Goal: Information Seeking & Learning: Check status

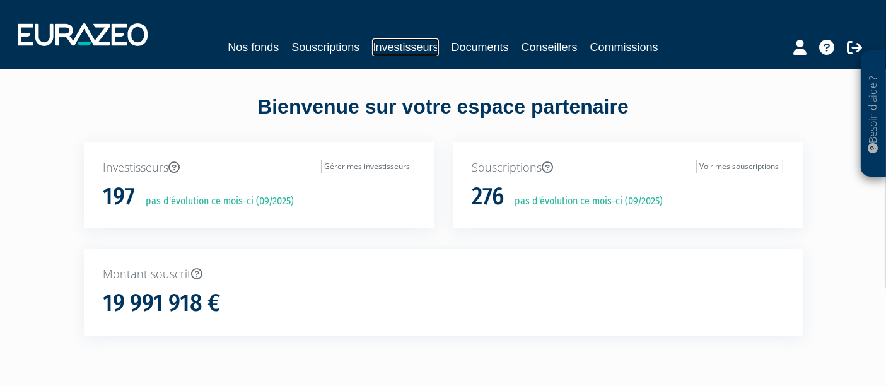
click at [400, 49] on link "Investisseurs" at bounding box center [405, 47] width 66 height 18
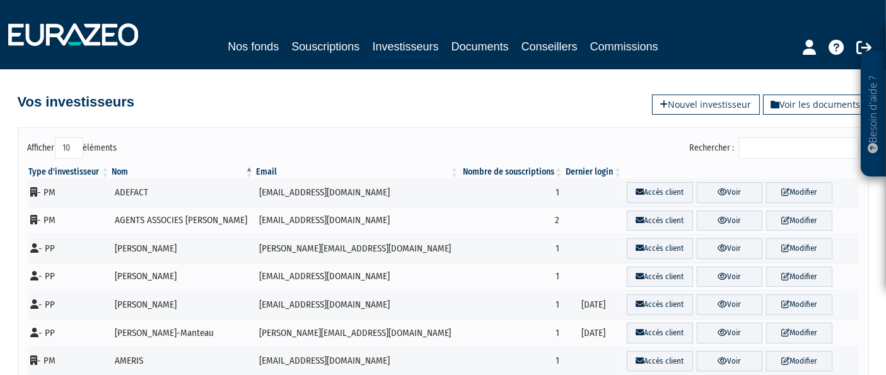
click at [787, 154] on input "Rechercher :" at bounding box center [799, 148] width 120 height 21
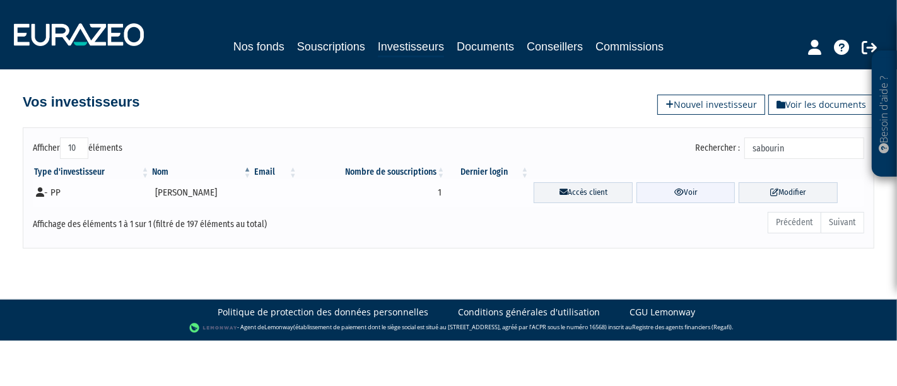
type input "sabourin"
click at [683, 197] on link "Voir" at bounding box center [686, 192] width 99 height 21
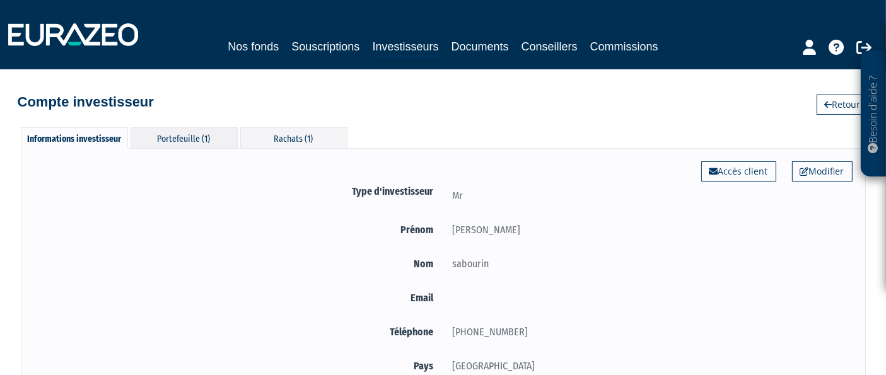
click at [179, 132] on div "Portefeuille (1)" at bounding box center [184, 137] width 107 height 21
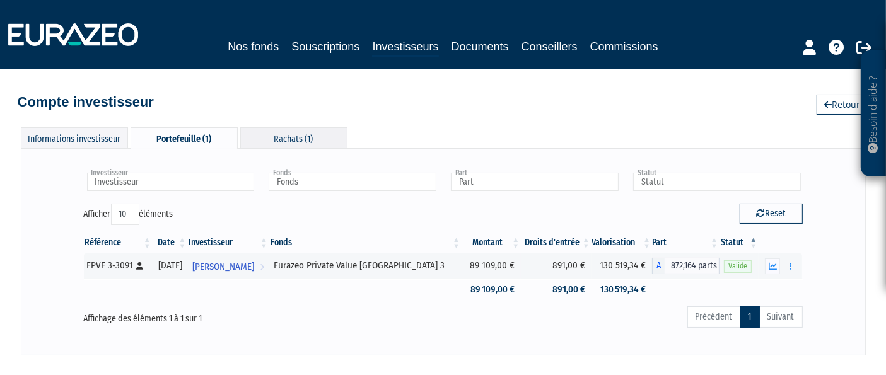
click at [299, 139] on div "Rachats (1)" at bounding box center [293, 137] width 107 height 21
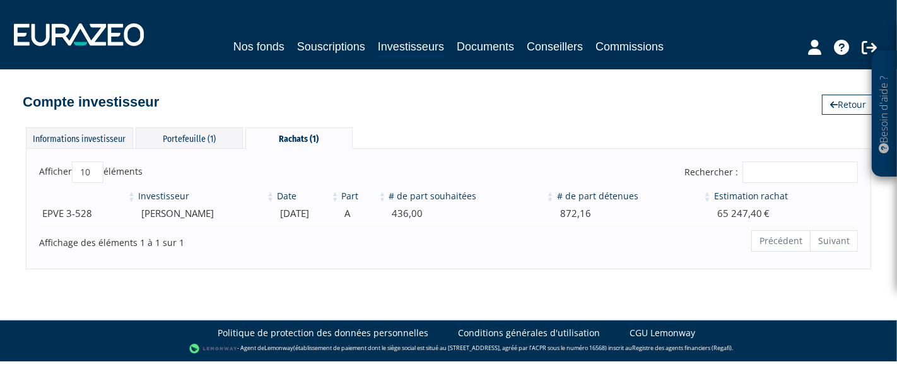
drag, startPoint x: 332, startPoint y: 209, endPoint x: 139, endPoint y: 219, distance: 192.6
click at [139, 219] on tr "EPVE 3-528 [PERSON_NAME] [DATE] A 436,00 872,16 65 247,40 €" at bounding box center [448, 214] width 819 height 22
click at [286, 266] on div "Afficher 10 25 50 100 éléments Rechercher : Investisseur Date Part # de part so…" at bounding box center [448, 208] width 845 height 120
click at [194, 129] on div "Portefeuille (1)" at bounding box center [189, 137] width 107 height 21
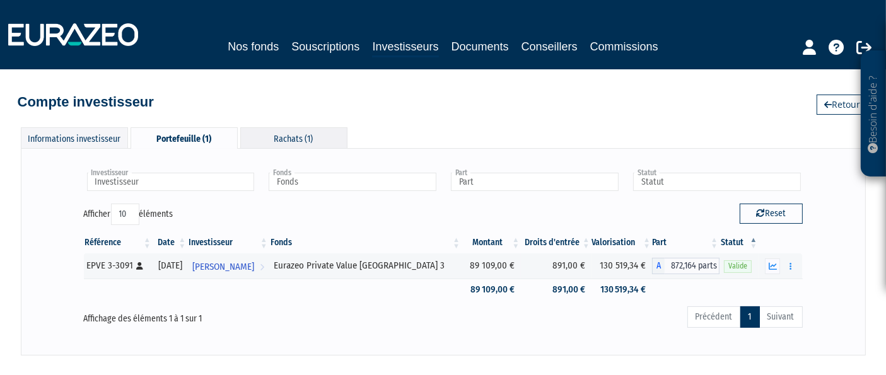
click at [289, 132] on div "Rachats (1)" at bounding box center [293, 137] width 107 height 21
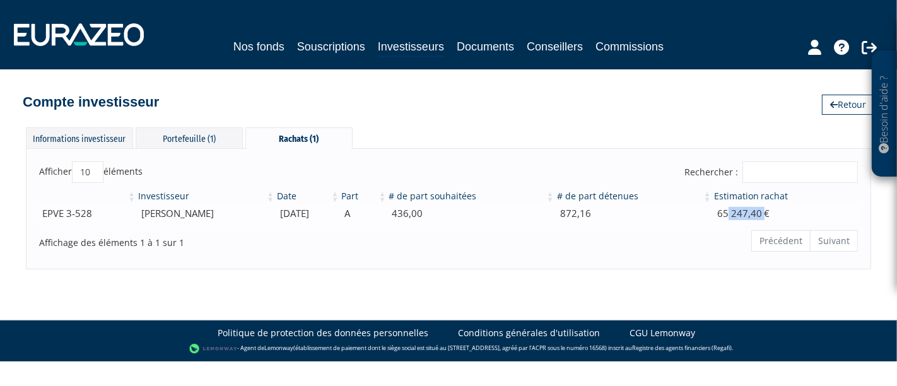
drag, startPoint x: 769, startPoint y: 203, endPoint x: 732, endPoint y: 211, distance: 38.0
click at [732, 211] on td "65 247,40 €" at bounding box center [785, 214] width 145 height 22
click at [731, 211] on td "65 247,40 €" at bounding box center [785, 214] width 145 height 22
click at [199, 131] on div "Portefeuille (1)" at bounding box center [189, 137] width 107 height 21
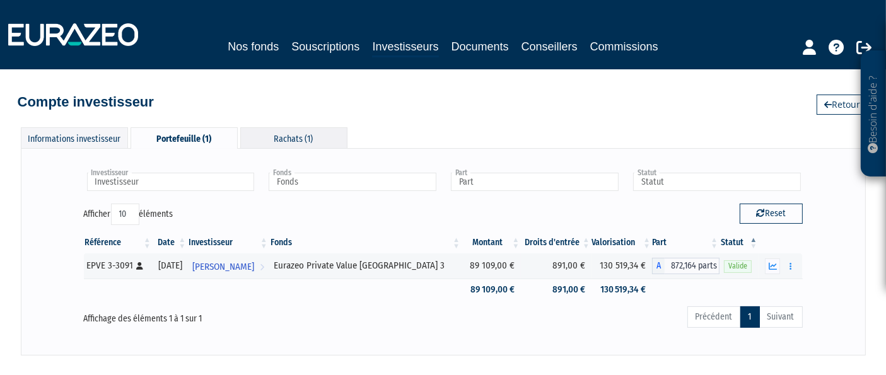
click at [276, 135] on div "Rachats (1)" at bounding box center [293, 137] width 107 height 21
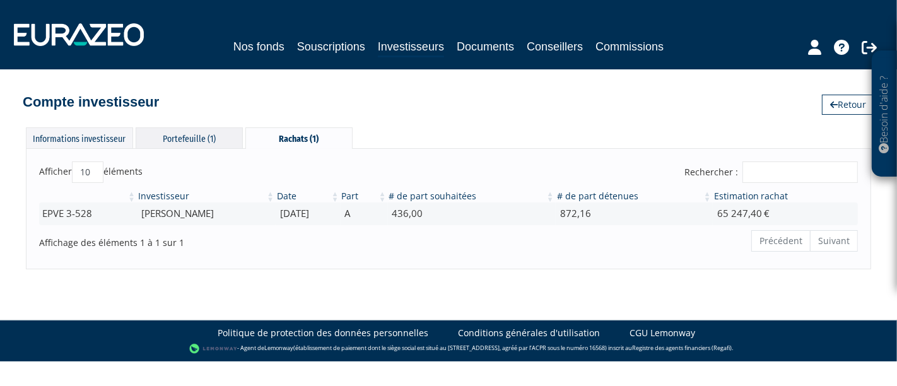
click at [198, 136] on div "Portefeuille (1)" at bounding box center [189, 137] width 107 height 21
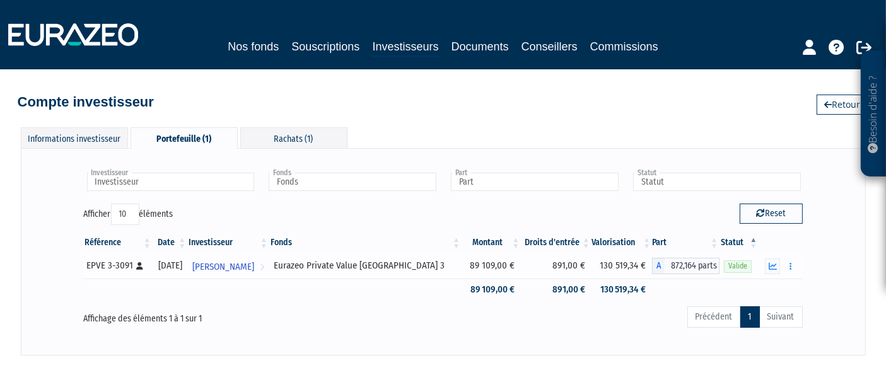
drag, startPoint x: 546, startPoint y: 269, endPoint x: 442, endPoint y: 271, distance: 104.1
click at [442, 271] on tr "EPVE 3-3091 [Français] Personne physique [DATE] [PERSON_NAME] Voir l'investisse…" at bounding box center [443, 266] width 719 height 25
click at [442, 271] on div "Eurazeo Private Value [GEOGRAPHIC_DATA] 3" at bounding box center [366, 265] width 184 height 13
click at [325, 139] on div "Rachats (1)" at bounding box center [293, 137] width 107 height 21
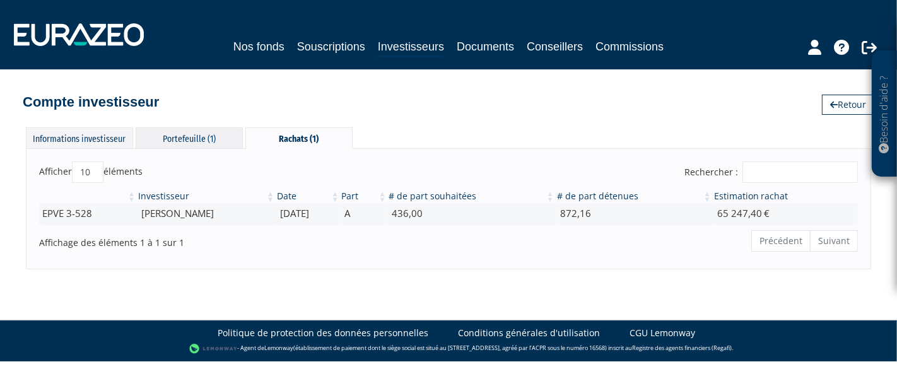
click at [189, 139] on div "Portefeuille (1)" at bounding box center [189, 137] width 107 height 21
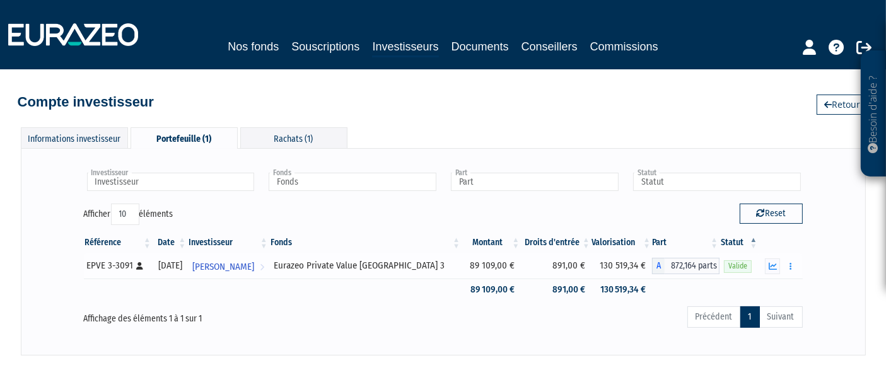
drag, startPoint x: 688, startPoint y: 269, endPoint x: 476, endPoint y: 274, distance: 212.0
click at [476, 274] on tr "EPVE 3-3091 [Français] Personne physique [DATE] [PERSON_NAME] Voir l'investisse…" at bounding box center [443, 266] width 719 height 25
click at [773, 265] on icon "button" at bounding box center [773, 266] width 8 height 8
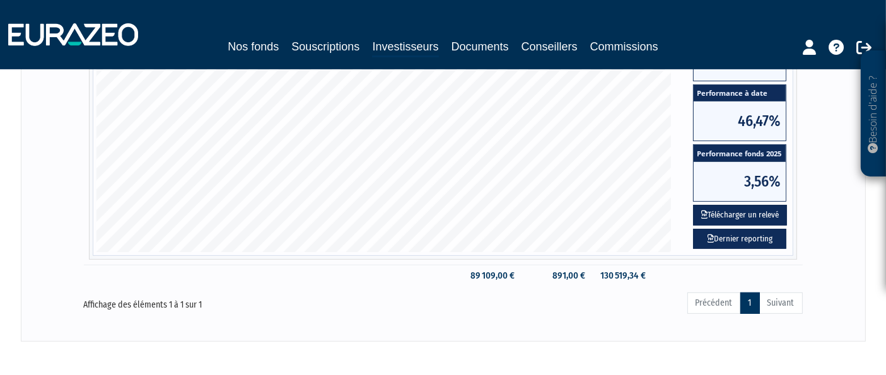
scroll to position [420, 0]
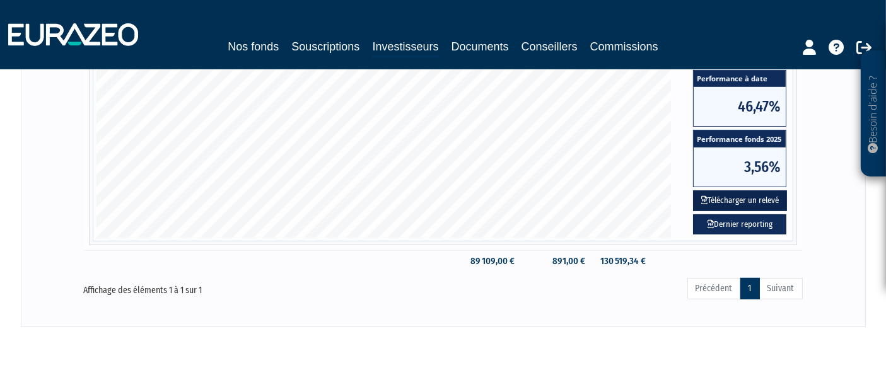
click at [732, 203] on button "Télécharger un relevé" at bounding box center [740, 201] width 94 height 21
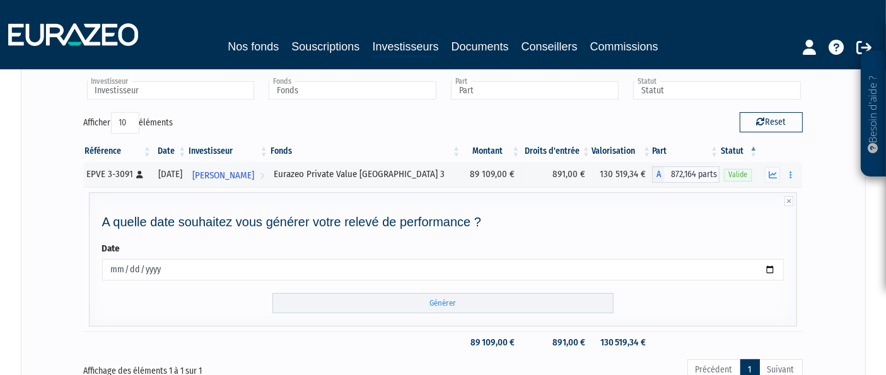
scroll to position [173, 0]
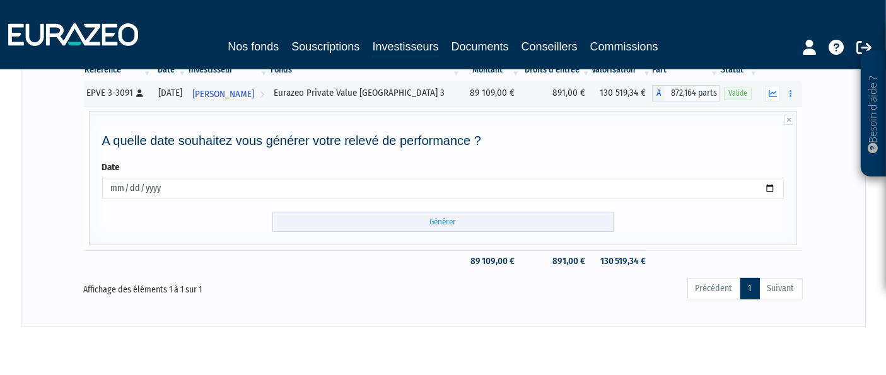
click at [418, 212] on input "Générer" at bounding box center [443, 222] width 341 height 21
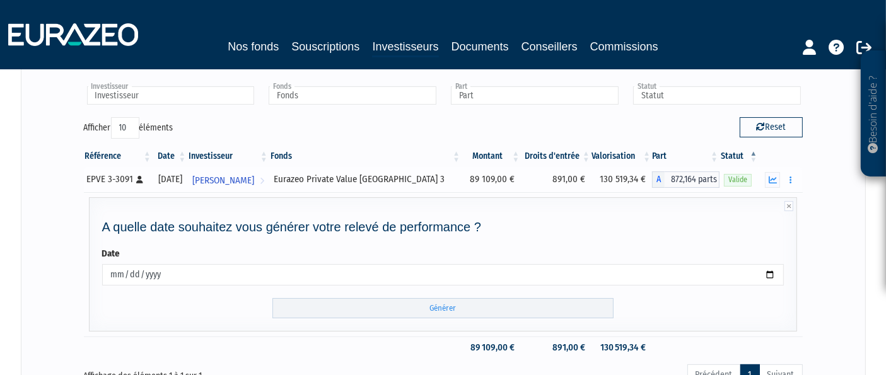
scroll to position [0, 0]
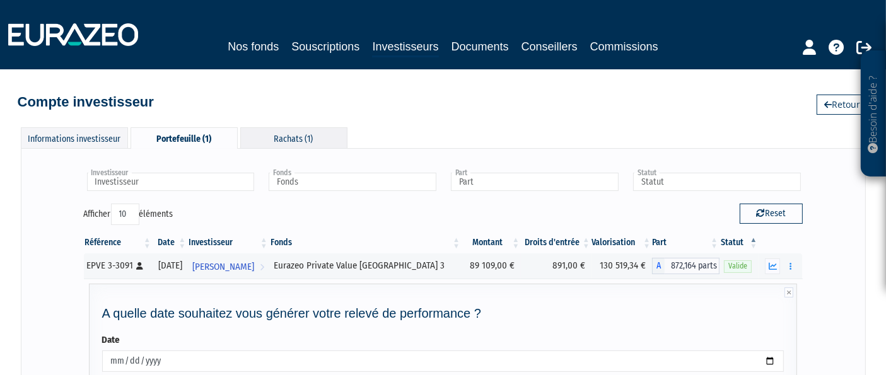
click at [282, 132] on div "Rachats (1)" at bounding box center [293, 137] width 107 height 21
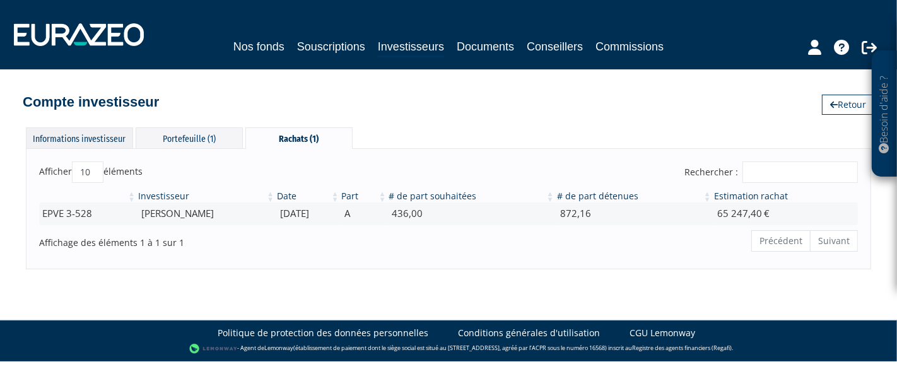
click at [90, 142] on div "Informations investisseur" at bounding box center [79, 137] width 107 height 21
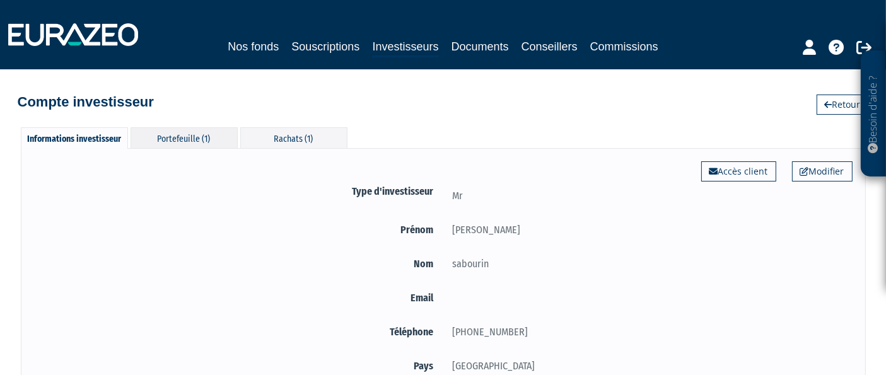
click at [174, 132] on div "Portefeuille (1)" at bounding box center [184, 137] width 107 height 21
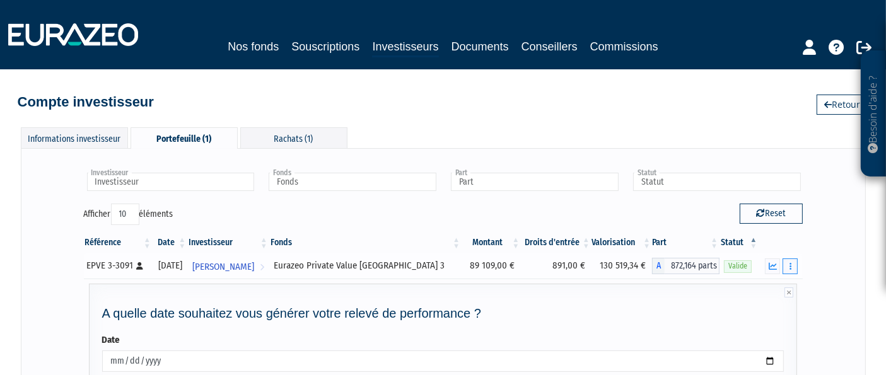
click at [791, 266] on icon "button" at bounding box center [791, 266] width 2 height 8
click at [780, 264] on button "button" at bounding box center [772, 267] width 15 height 16
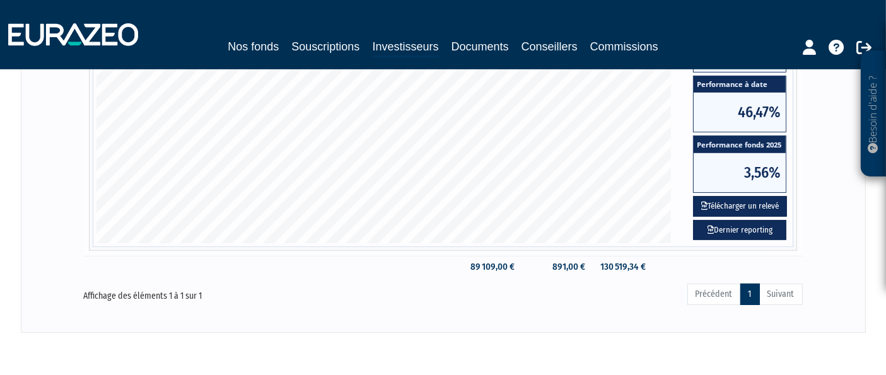
scroll to position [420, 0]
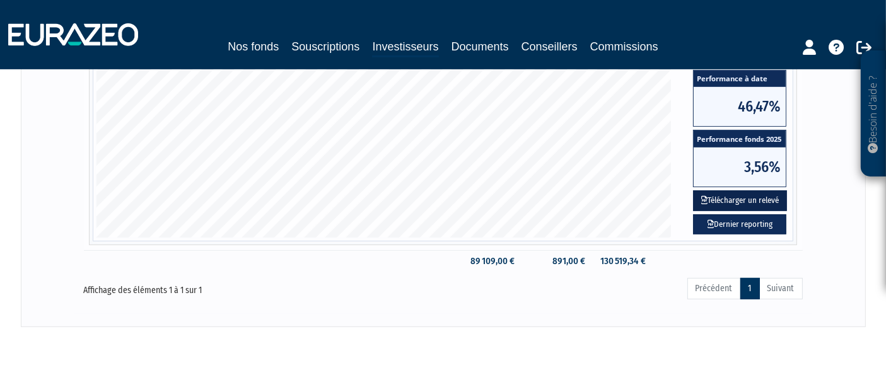
click at [758, 199] on button "Télécharger un relevé" at bounding box center [740, 201] width 94 height 21
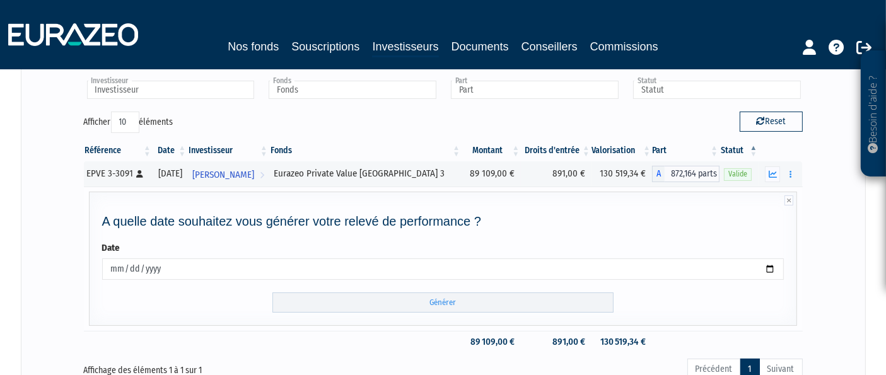
scroll to position [0, 0]
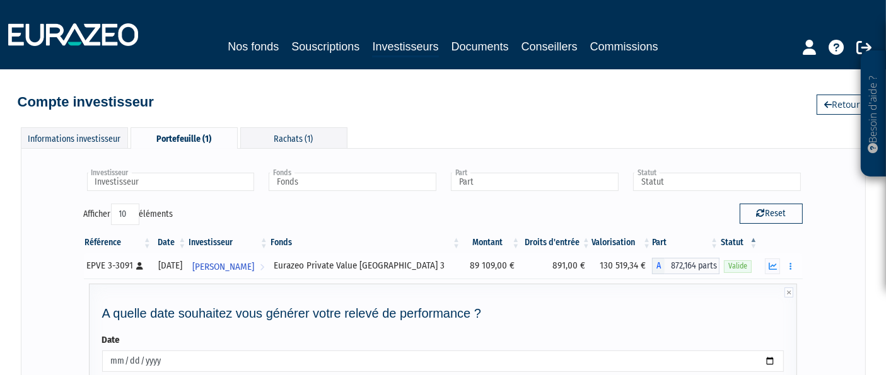
drag, startPoint x: 597, startPoint y: 264, endPoint x: 640, endPoint y: 265, distance: 42.9
click at [640, 265] on td "130 519,34 €" at bounding box center [622, 266] width 61 height 25
click at [541, 271] on td "891,00 €" at bounding box center [556, 266] width 70 height 25
click at [301, 139] on div "Rachats (1)" at bounding box center [293, 137] width 107 height 21
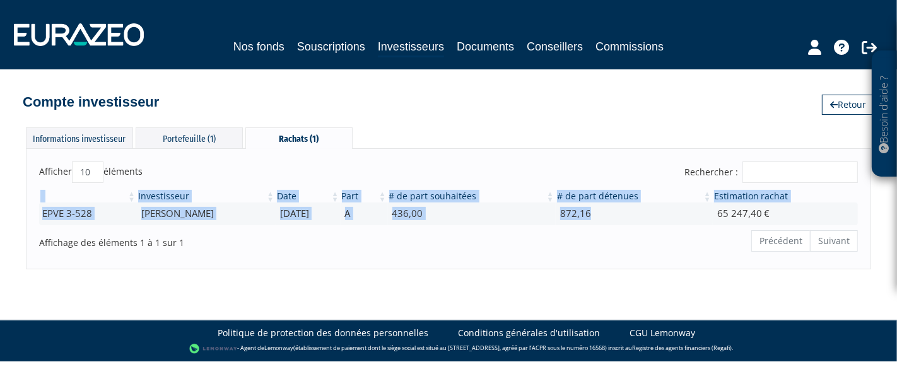
drag, startPoint x: 647, startPoint y: 212, endPoint x: 410, endPoint y: 225, distance: 236.9
click at [410, 225] on div "Investisseur Date Part # de part souhaitées # de part détenues Estimation racha…" at bounding box center [449, 207] width 838 height 42
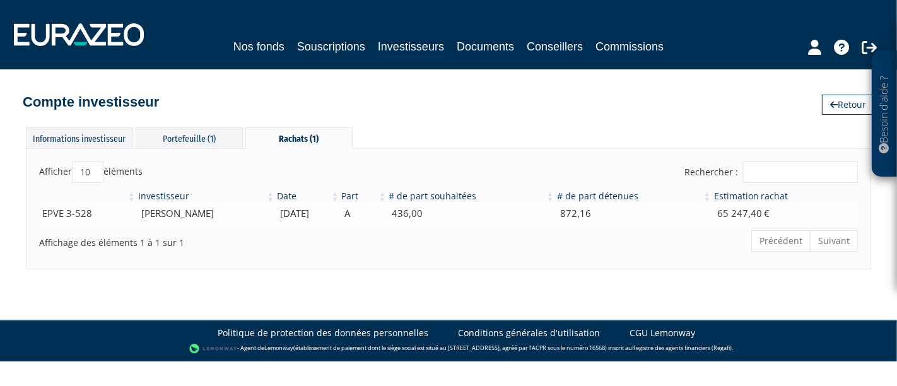
click at [388, 213] on td "A" at bounding box center [364, 214] width 47 height 22
click at [212, 142] on div "Portefeuille (1)" at bounding box center [189, 137] width 107 height 21
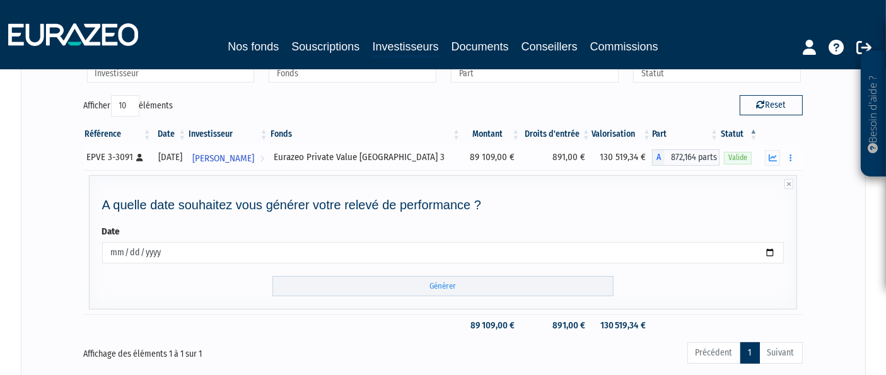
scroll to position [140, 0]
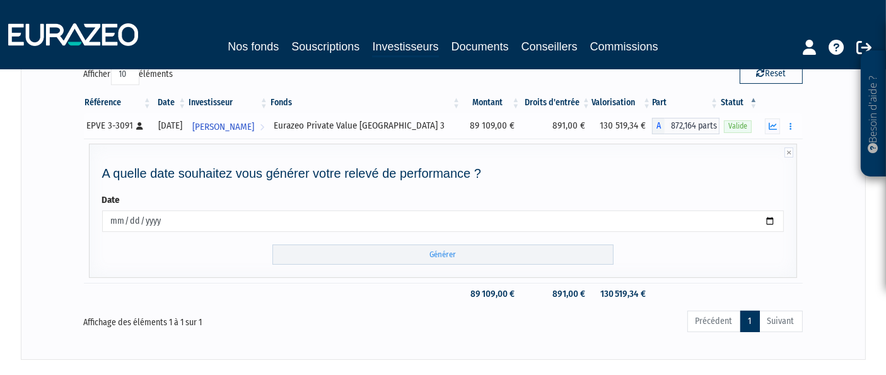
drag, startPoint x: 164, startPoint y: 122, endPoint x: 206, endPoint y: 124, distance: 42.3
click at [184, 124] on div "[DATE]" at bounding box center [170, 125] width 26 height 13
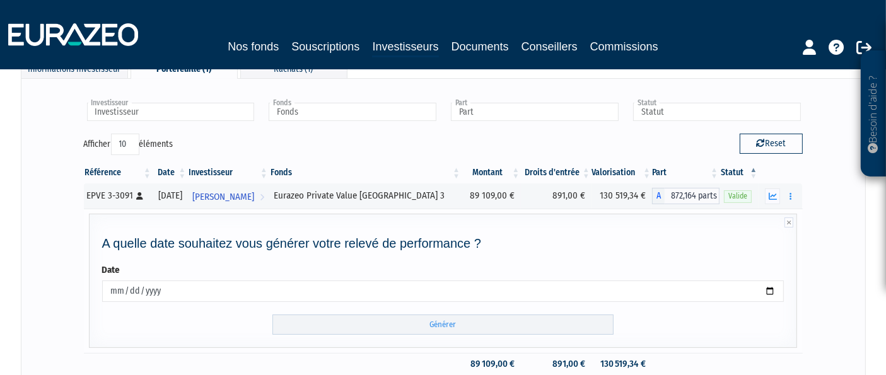
scroll to position [0, 0]
